Goal: Task Accomplishment & Management: Manage account settings

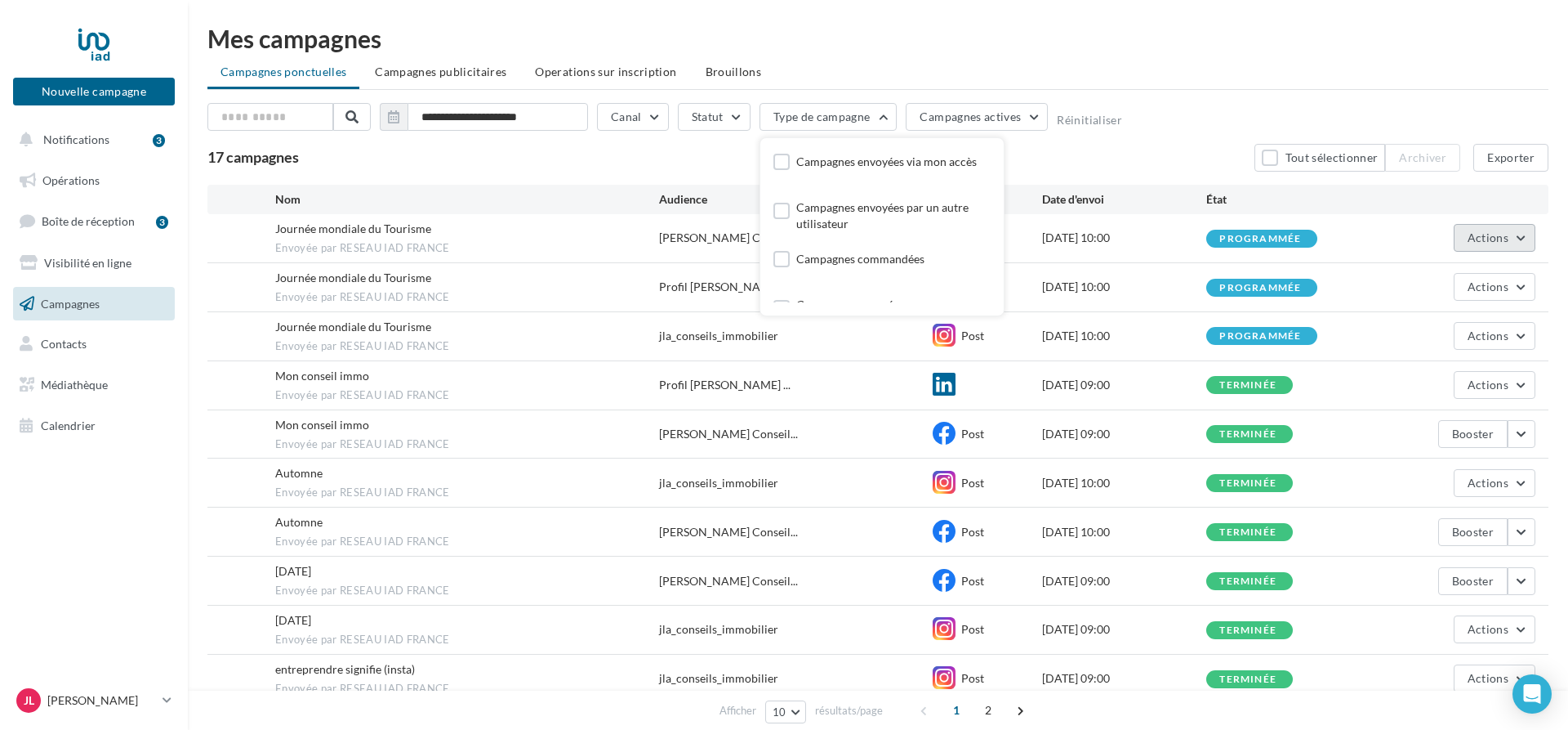
click at [1515, 239] on button "Actions" at bounding box center [1494, 238] width 82 height 28
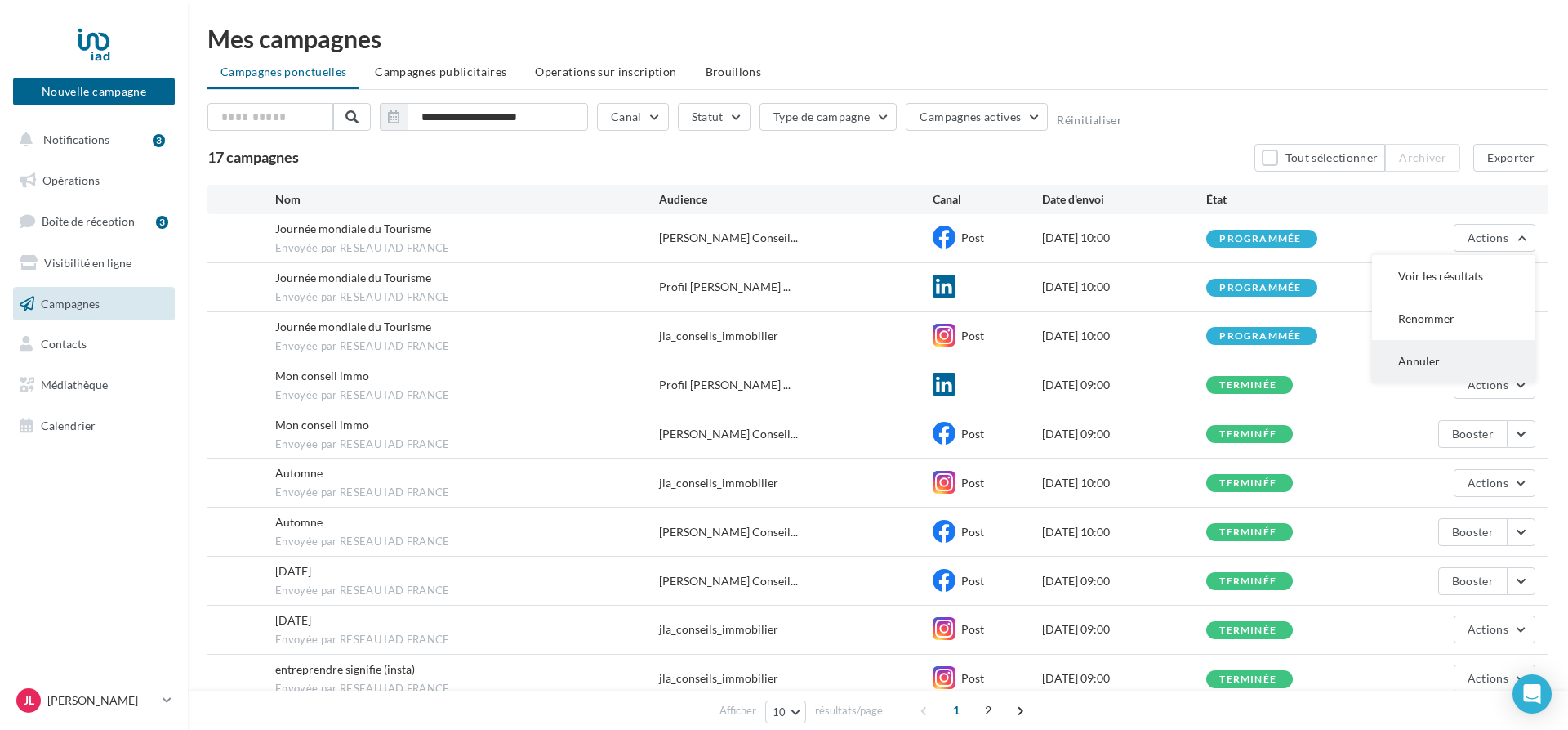
click at [1427, 364] on button "Annuler" at bounding box center [1453, 361] width 163 height 42
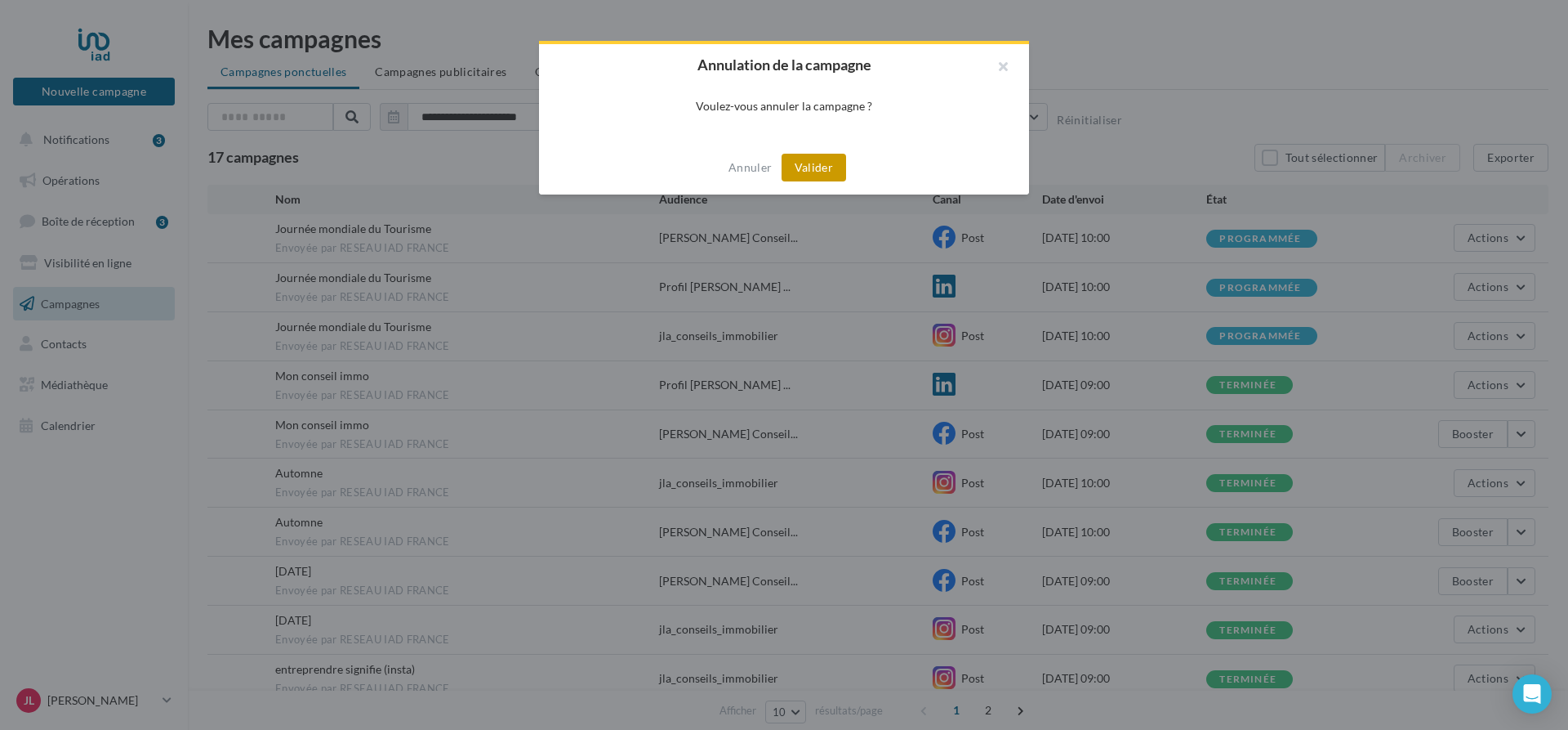
click at [829, 169] on button "Valider" at bounding box center [814, 168] width 65 height 28
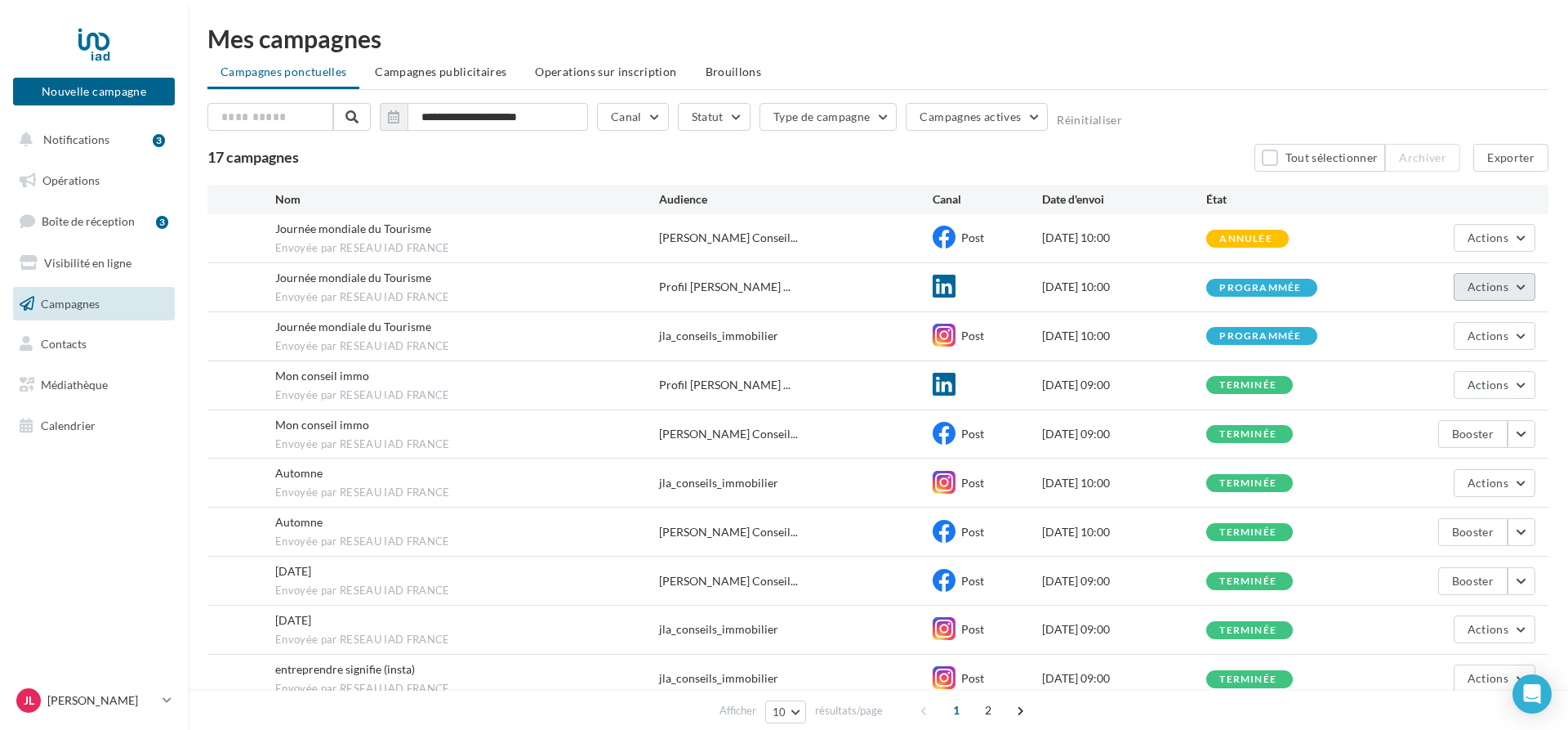
click at [1515, 287] on button "Actions" at bounding box center [1494, 287] width 82 height 28
click at [1439, 410] on button "Annuler" at bounding box center [1453, 410] width 163 height 42
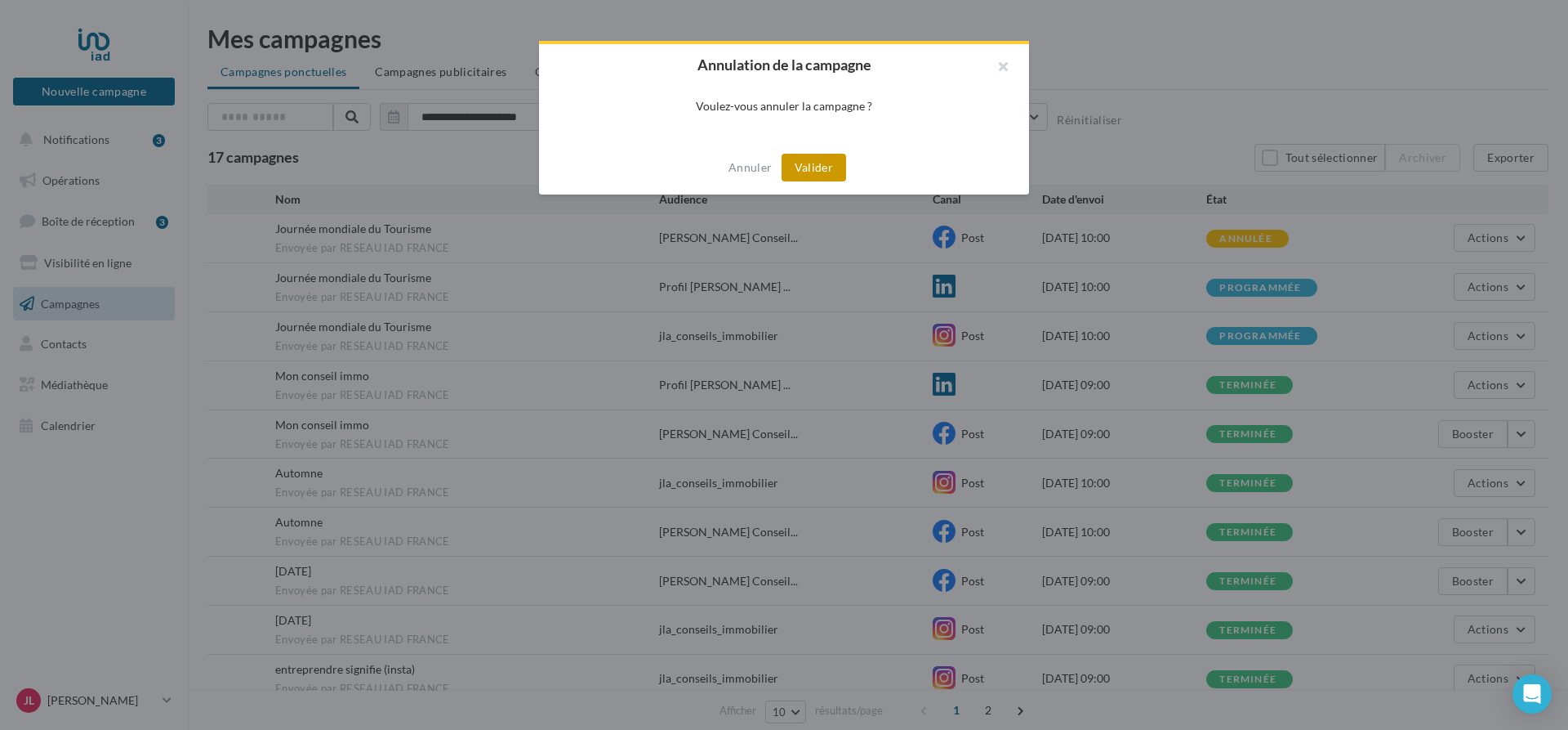
click at [797, 166] on button "Valider" at bounding box center [814, 168] width 65 height 28
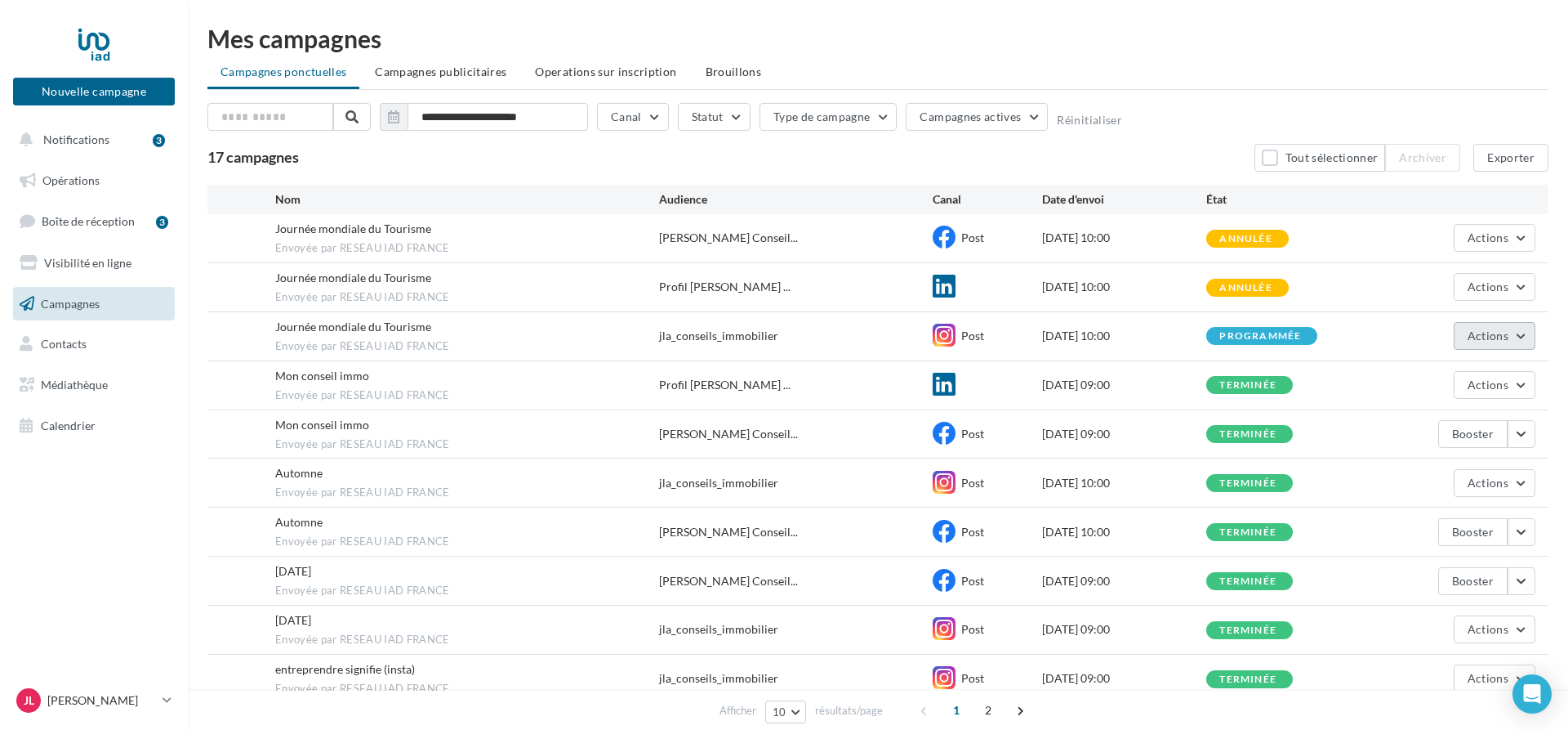
click at [1518, 336] on button "Actions" at bounding box center [1494, 336] width 82 height 28
click at [1423, 459] on button "Annuler" at bounding box center [1453, 459] width 163 height 42
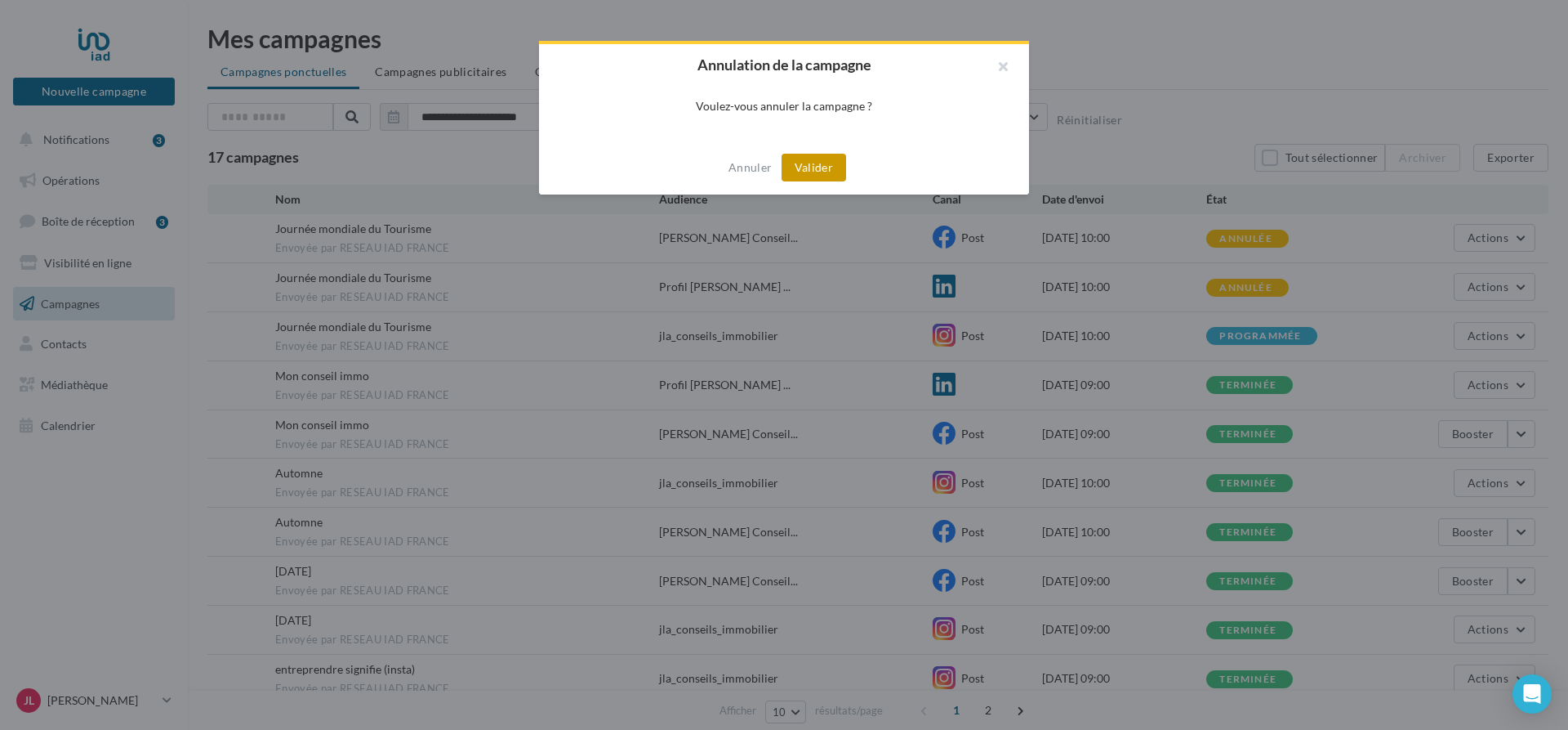
click at [803, 171] on button "Valider" at bounding box center [814, 168] width 65 height 28
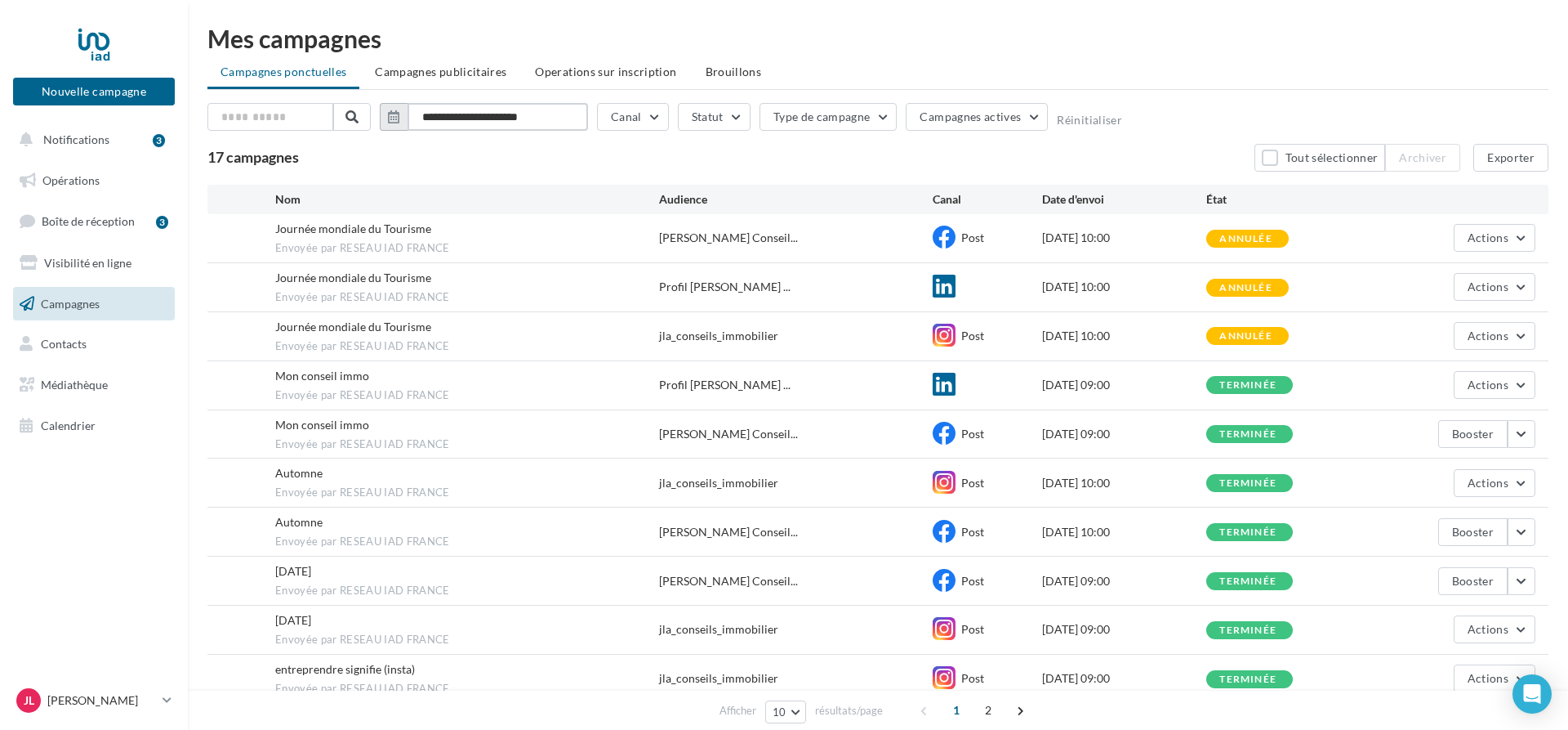
click at [549, 117] on input "**********" at bounding box center [498, 117] width 181 height 28
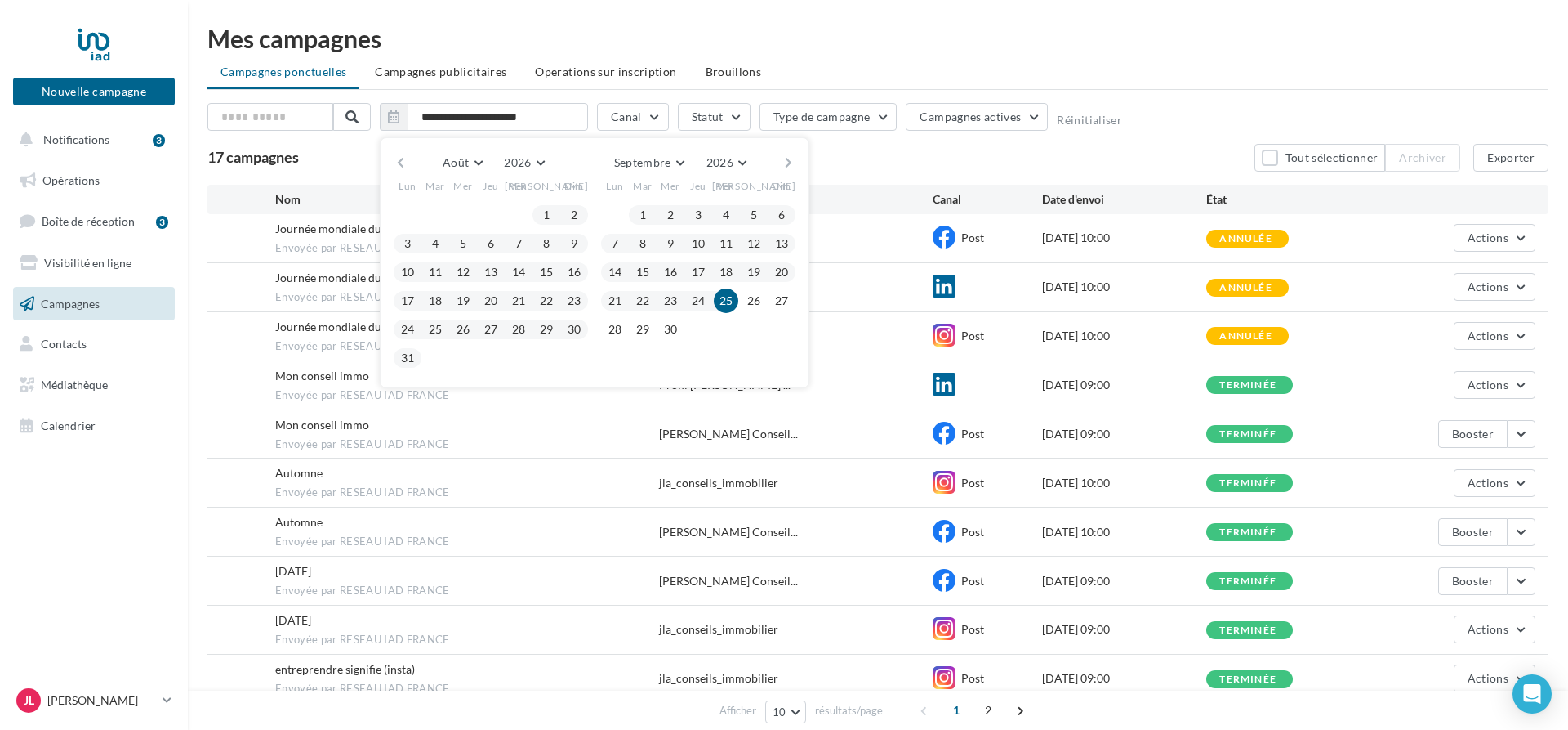
click at [980, 60] on ul "Campagnes ponctuelles Campagnes publicitaires Operations sur inscription [GEOGR…" at bounding box center [878, 73] width 1341 height 32
